Goal: Information Seeking & Learning: Learn about a topic

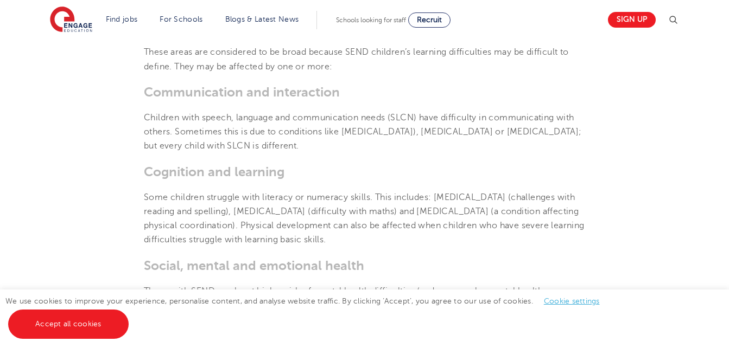
scroll to position [733, 0]
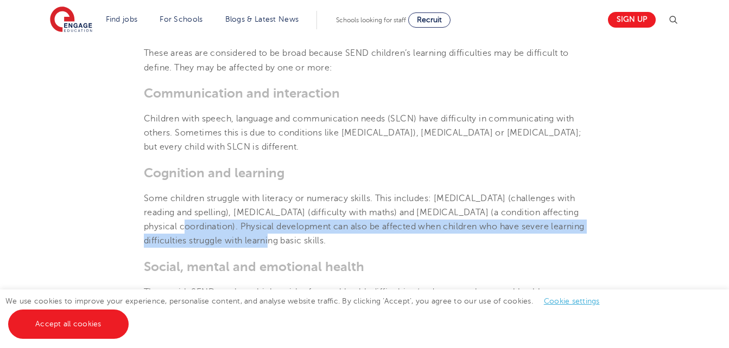
drag, startPoint x: 205, startPoint y: 223, endPoint x: 323, endPoint y: 235, distance: 118.9
click at [323, 235] on p "Some children struggle with literacy or numeracy skills. This includes: [MEDICA…" at bounding box center [364, 220] width 441 height 57
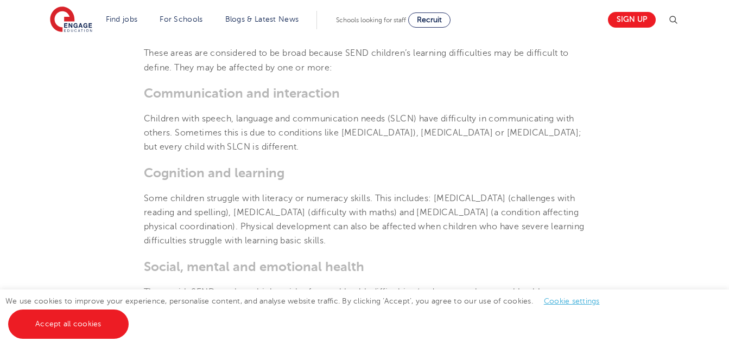
drag, startPoint x: 323, startPoint y: 235, endPoint x: 402, endPoint y: 259, distance: 81.7
click at [402, 259] on h3 "Social, mental and emotional health" at bounding box center [364, 266] width 441 height 15
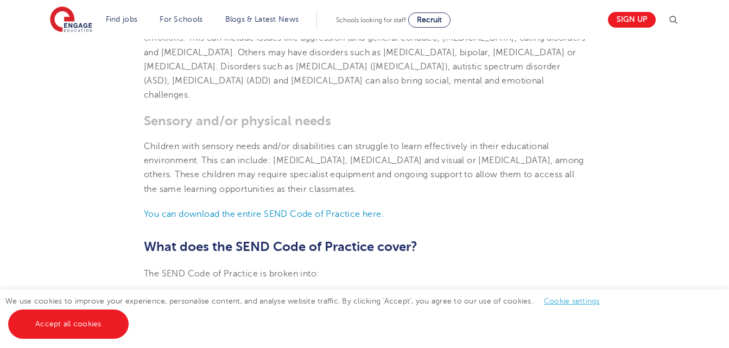
scroll to position [1016, 0]
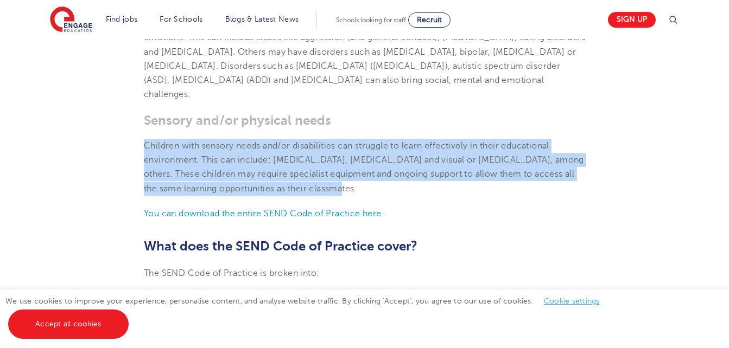
drag, startPoint x: 145, startPoint y: 145, endPoint x: 344, endPoint y: 188, distance: 203.6
click at [344, 188] on p "Children with sensory needs and/or disabilities can struggle to learn effective…" at bounding box center [364, 167] width 441 height 57
copy span "Children with sensory needs and/or disabilities can struggle to learn effective…"
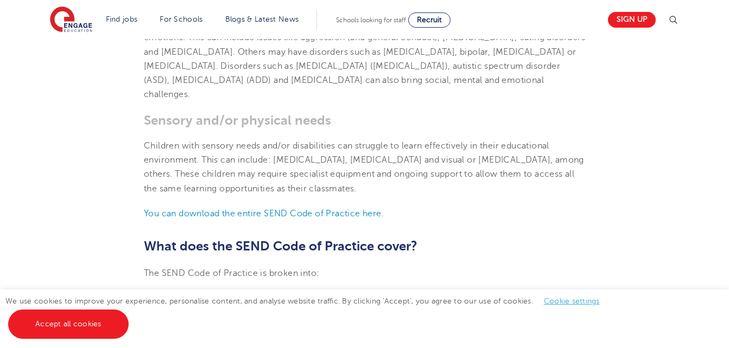
click at [368, 113] on h3 "Sensory and/or physical needs" at bounding box center [364, 120] width 441 height 15
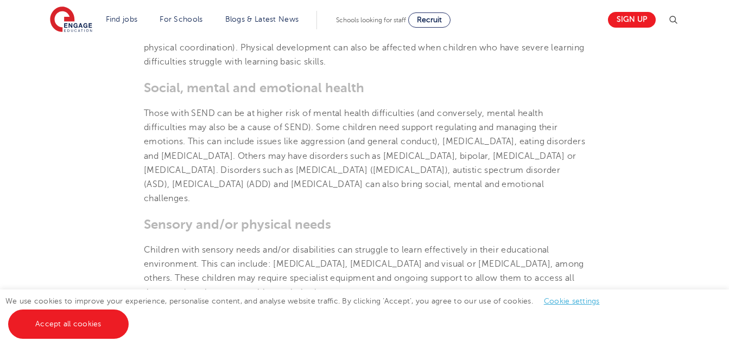
scroll to position [912, 0]
